Goal: Browse casually: Explore the website without a specific task or goal

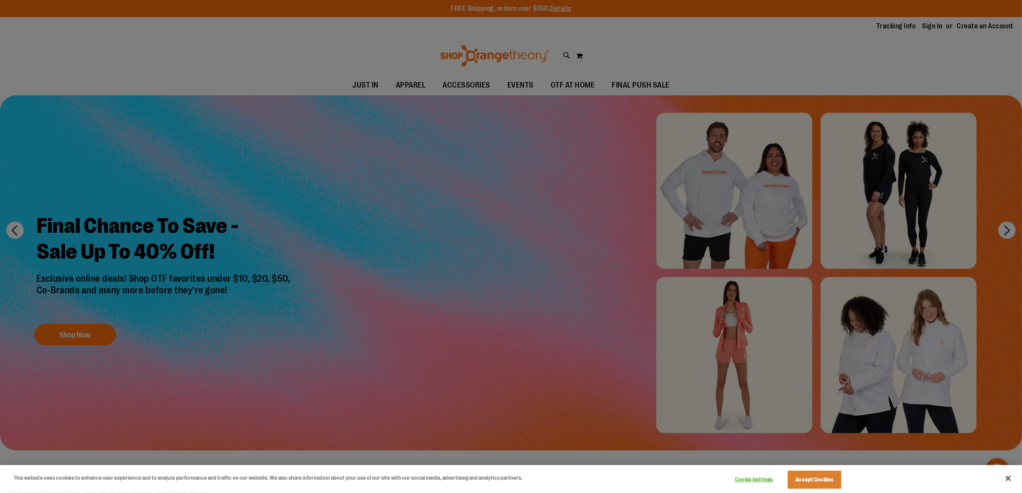
click at [885, 82] on div at bounding box center [511, 246] width 1022 height 493
click at [933, 28] on div at bounding box center [511, 246] width 1022 height 493
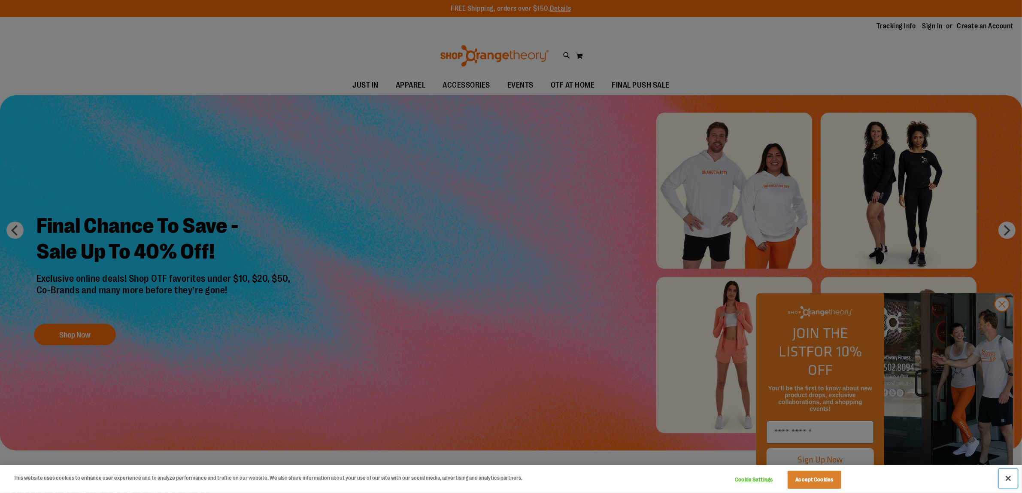
click at [1011, 476] on button "Close" at bounding box center [1008, 478] width 19 height 19
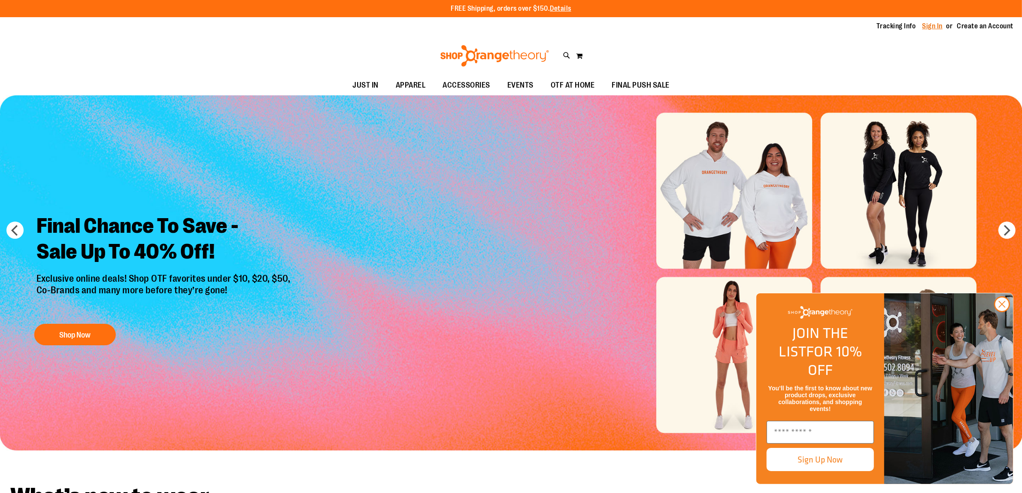
click at [937, 22] on link "Sign In" at bounding box center [933, 25] width 21 height 9
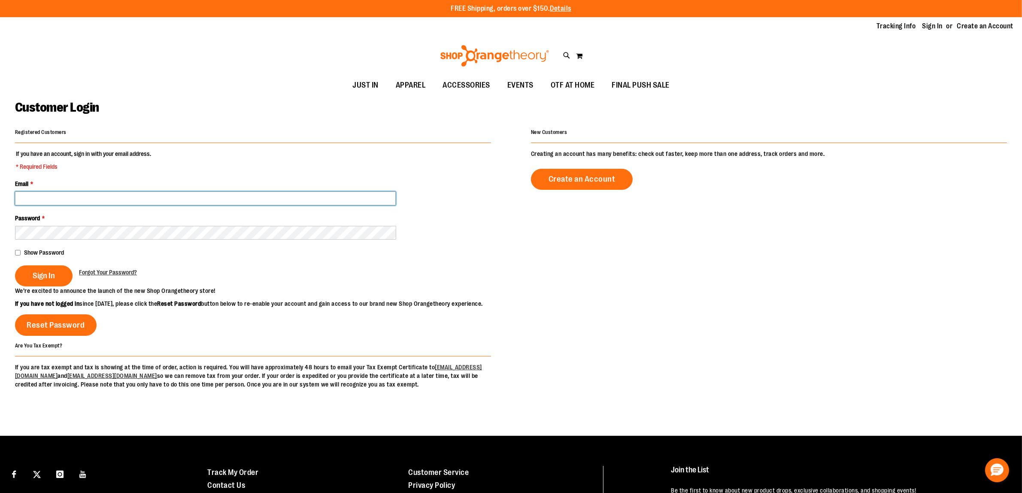
type input "**********"
click at [43, 280] on span "Sign In" at bounding box center [44, 275] width 22 height 9
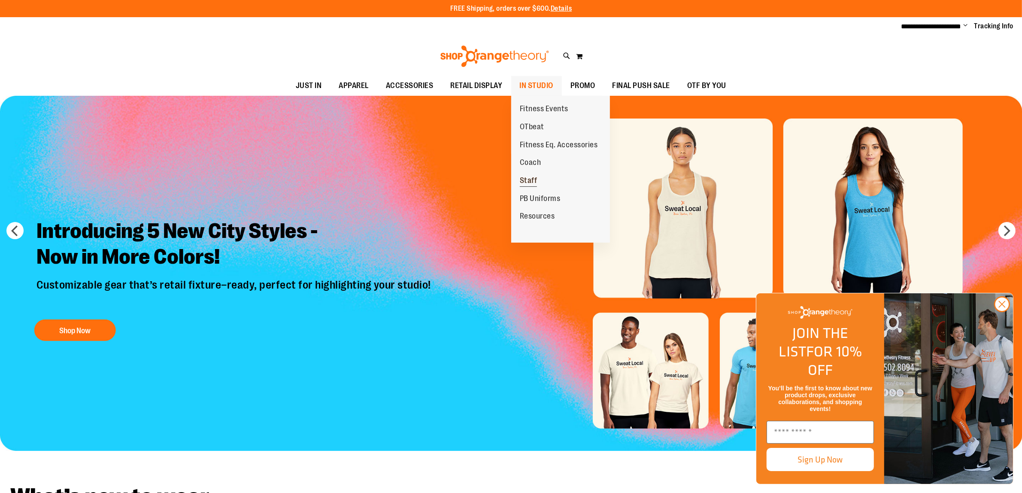
click at [529, 185] on span "Staff" at bounding box center [529, 181] width 18 height 11
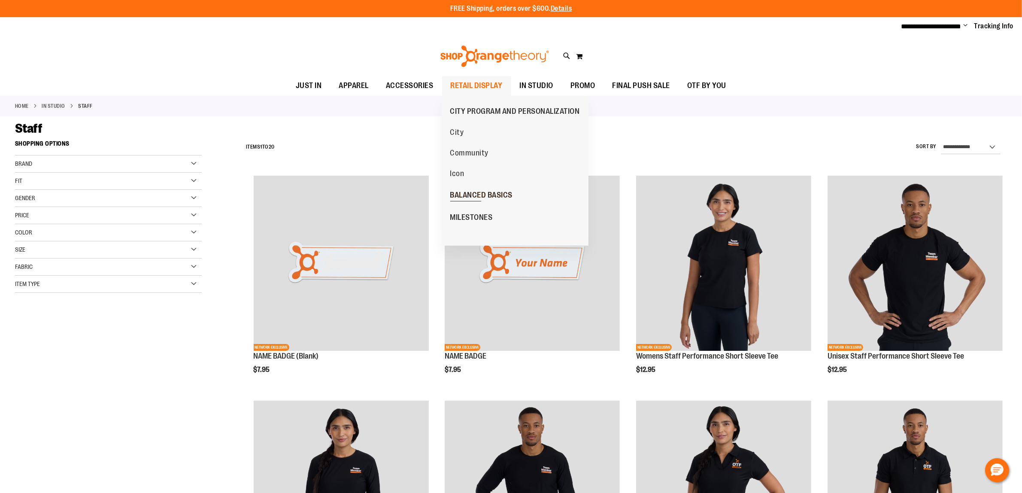
click at [491, 198] on span "BALANCED BASICS" at bounding box center [481, 196] width 63 height 11
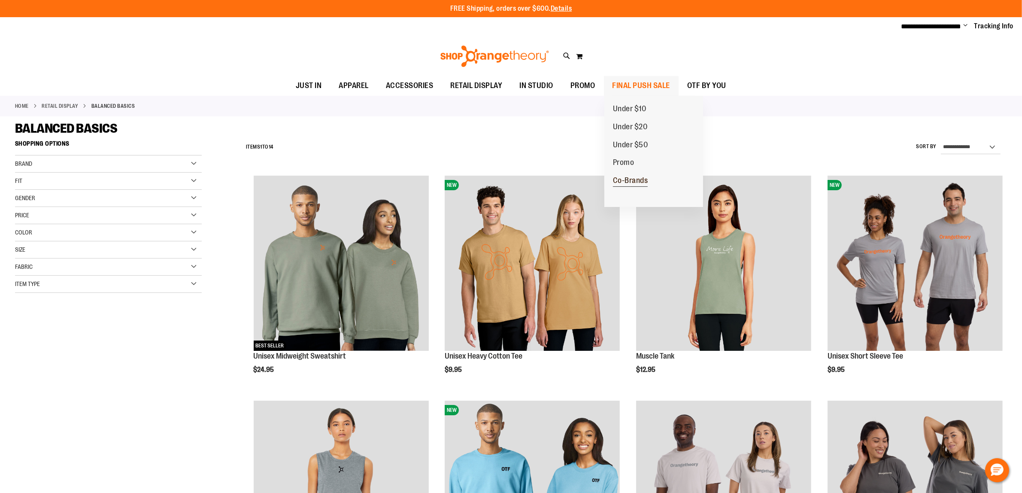
click at [630, 177] on span "Co-Brands" at bounding box center [630, 181] width 35 height 11
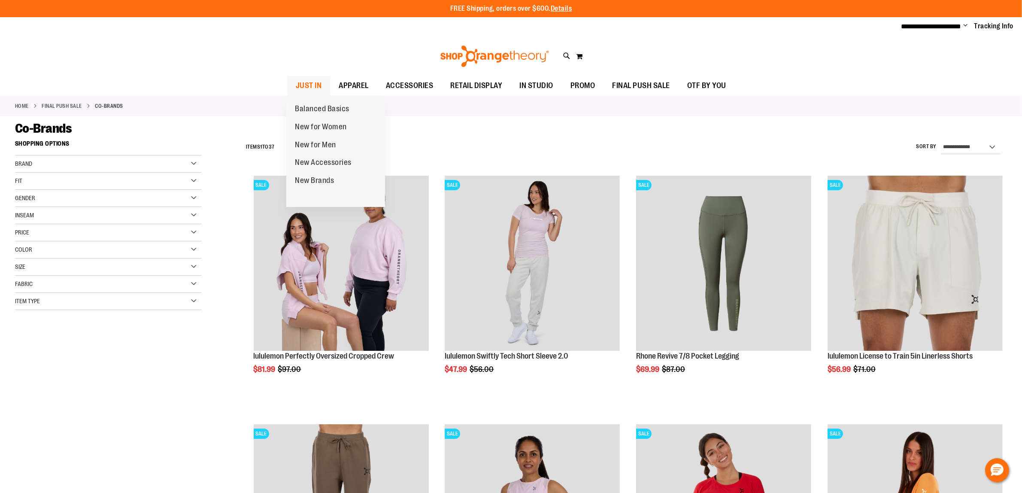
click at [313, 87] on span "JUST IN" at bounding box center [309, 85] width 26 height 19
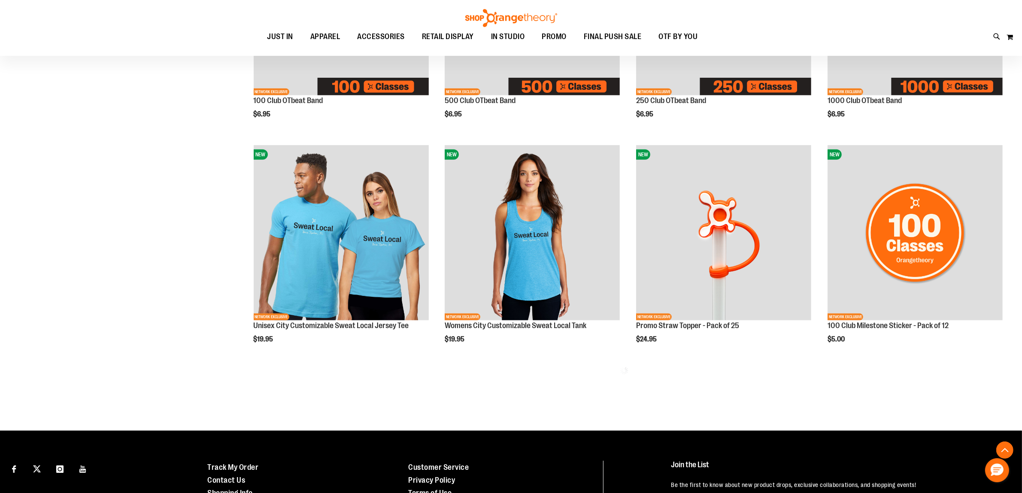
scroll to position [483, 0]
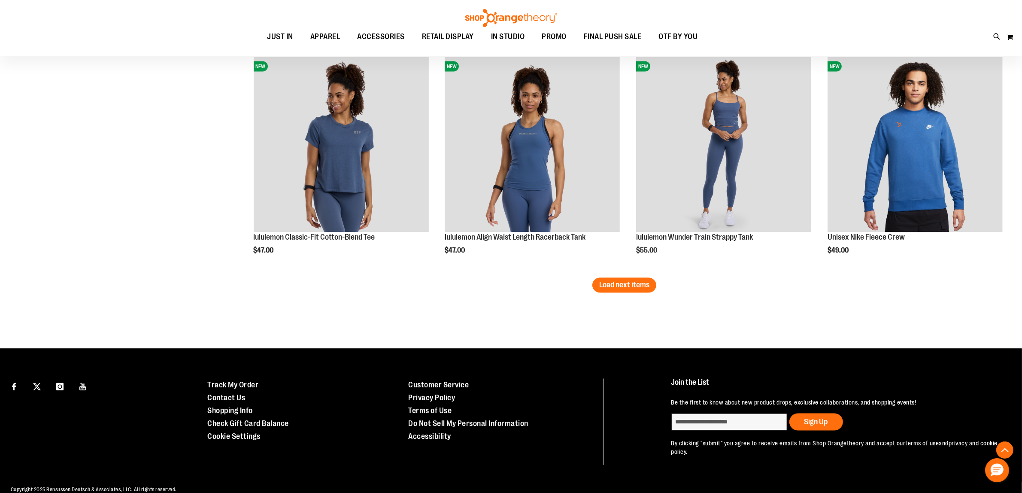
scroll to position [1934, 0]
